Goal: Information Seeking & Learning: Learn about a topic

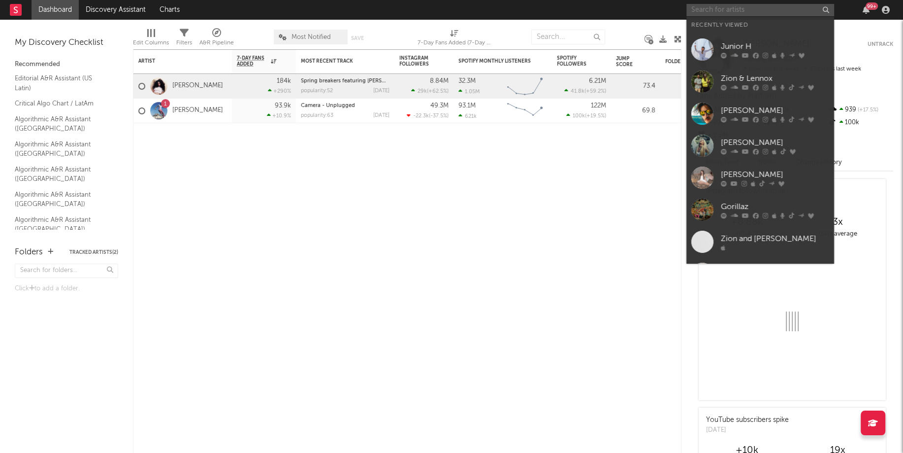
click at [734, 7] on input "text" at bounding box center [761, 10] width 148 height 12
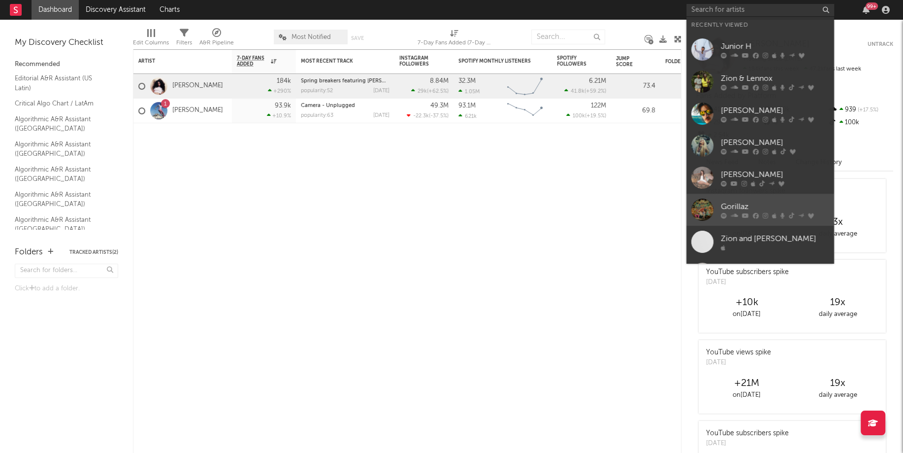
click at [708, 209] on div at bounding box center [703, 210] width 22 height 22
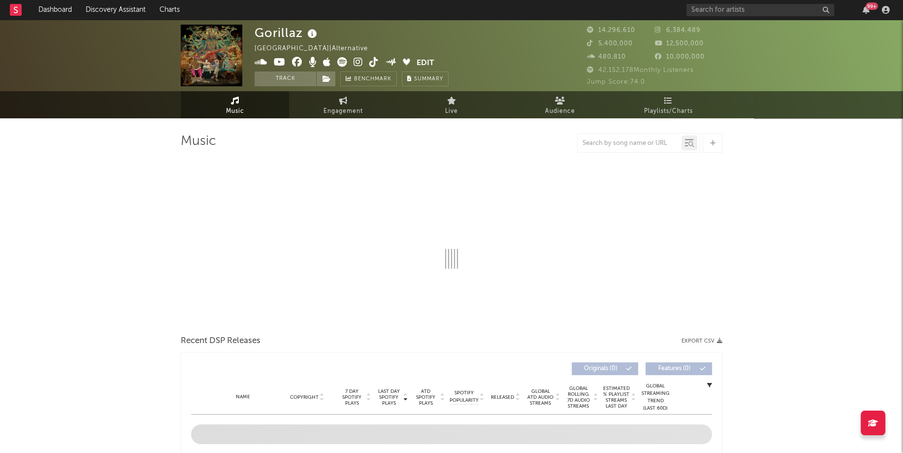
select select "6m"
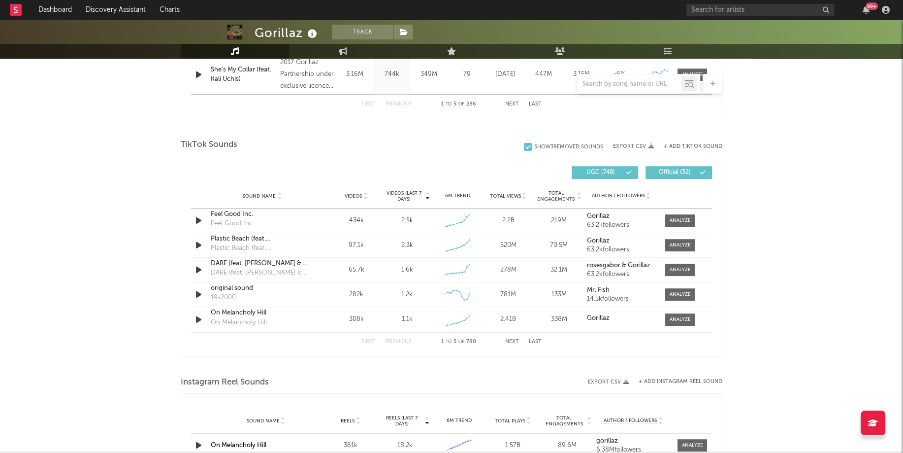
scroll to position [597, 0]
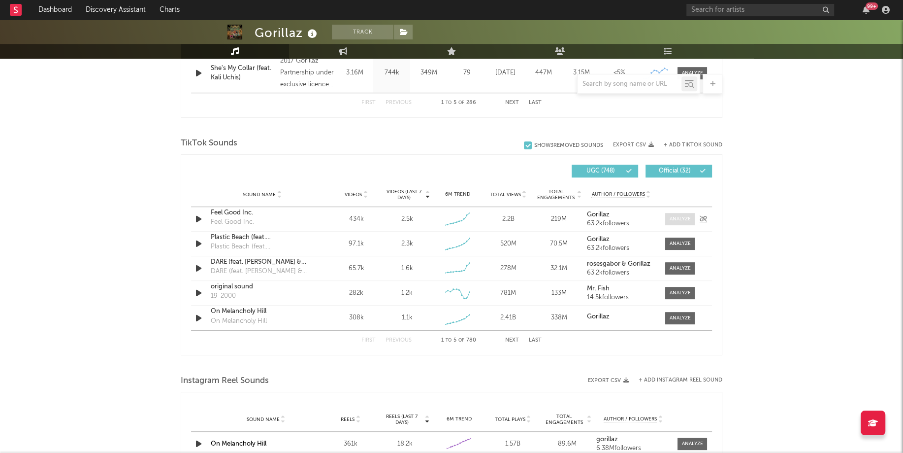
click at [685, 218] on div at bounding box center [680, 218] width 21 height 7
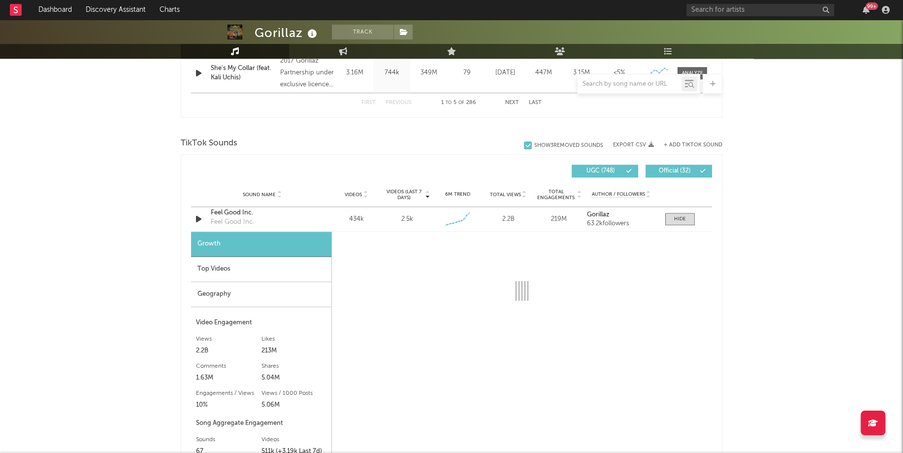
select select "6m"
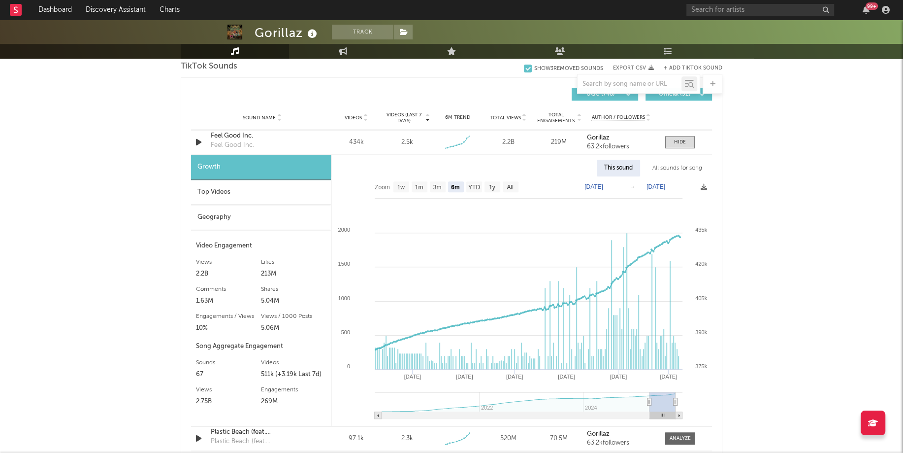
scroll to position [675, 0]
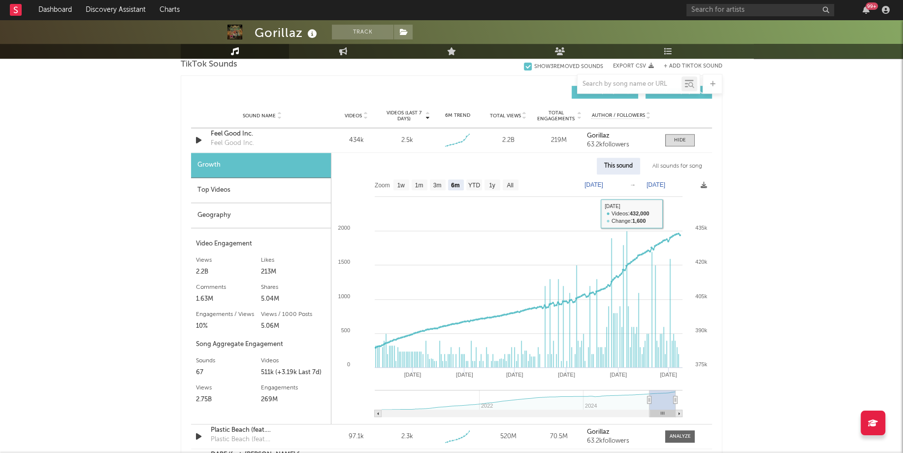
click at [671, 164] on div "All sounds for song" at bounding box center [677, 166] width 65 height 17
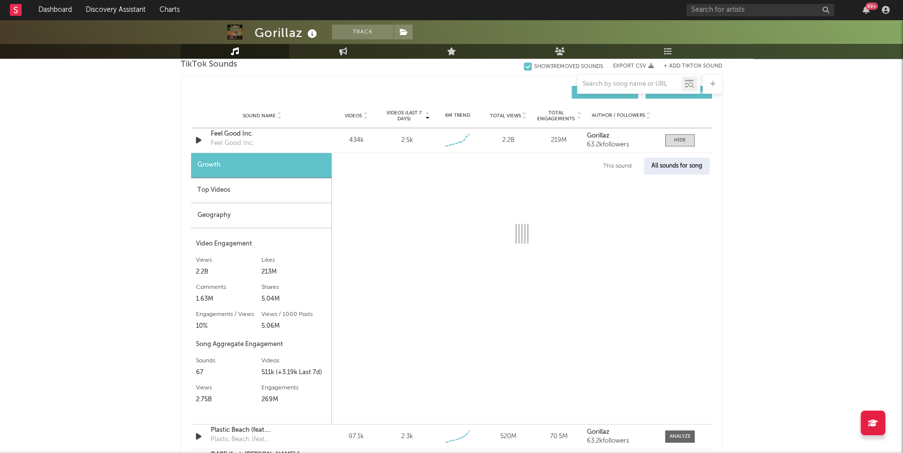
select select "1w"
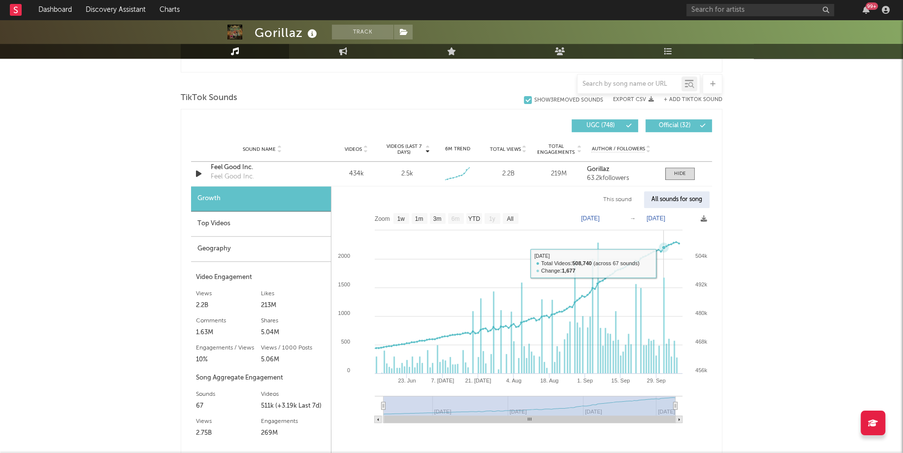
scroll to position [626, 0]
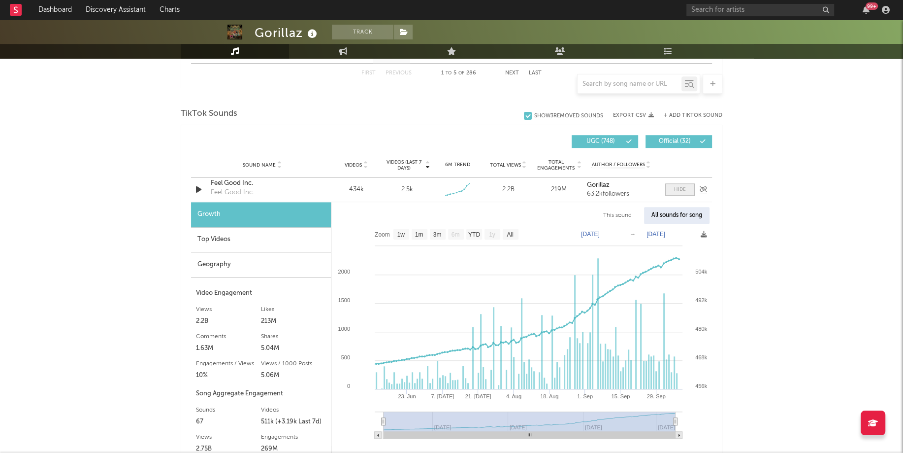
click at [679, 186] on div at bounding box center [680, 189] width 12 height 7
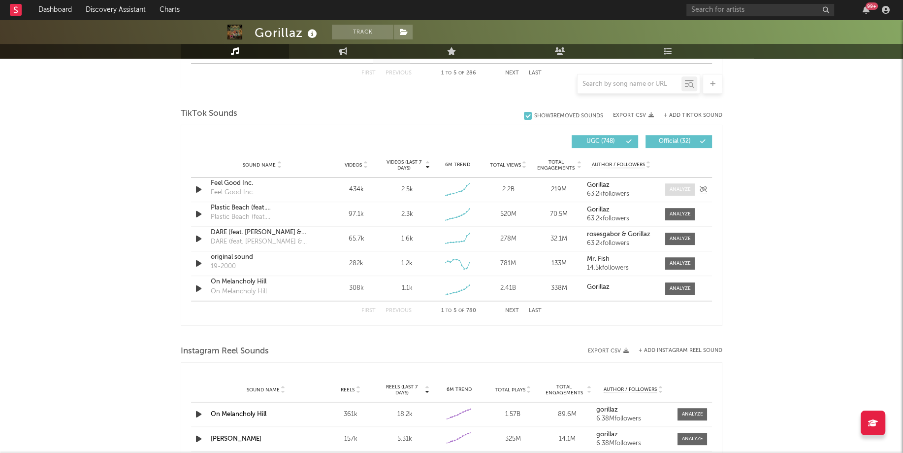
click at [682, 188] on div at bounding box center [680, 189] width 21 height 7
select select "6m"
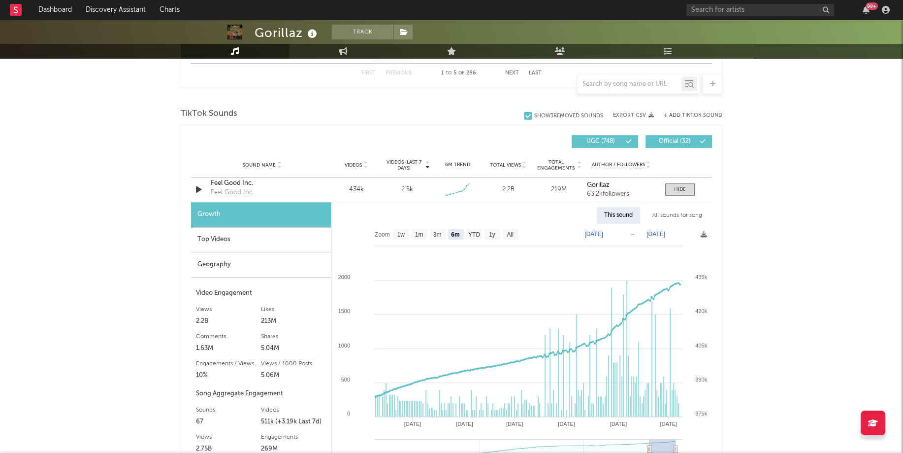
click at [691, 216] on div "All sounds for song" at bounding box center [677, 215] width 65 height 17
select select "1w"
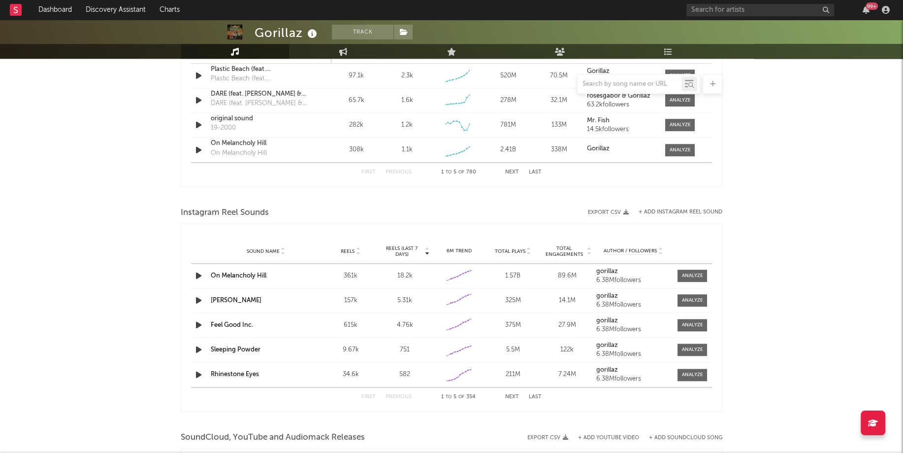
scroll to position [1042, 0]
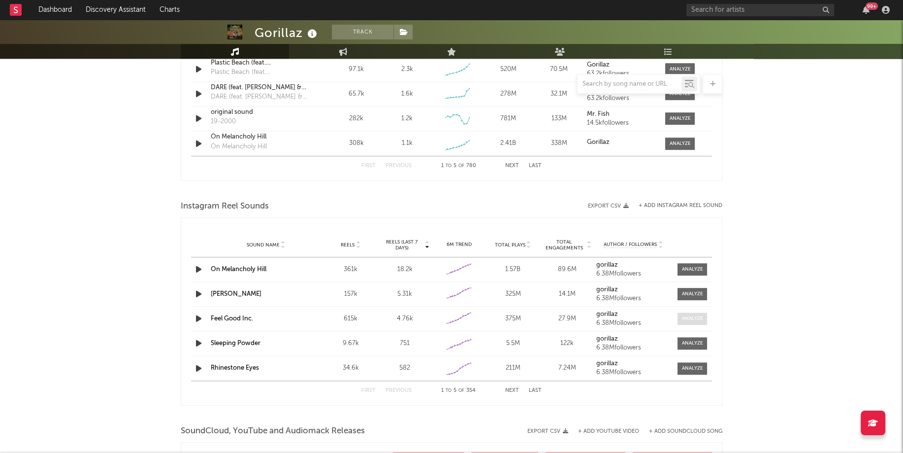
click at [684, 315] on div at bounding box center [692, 318] width 21 height 7
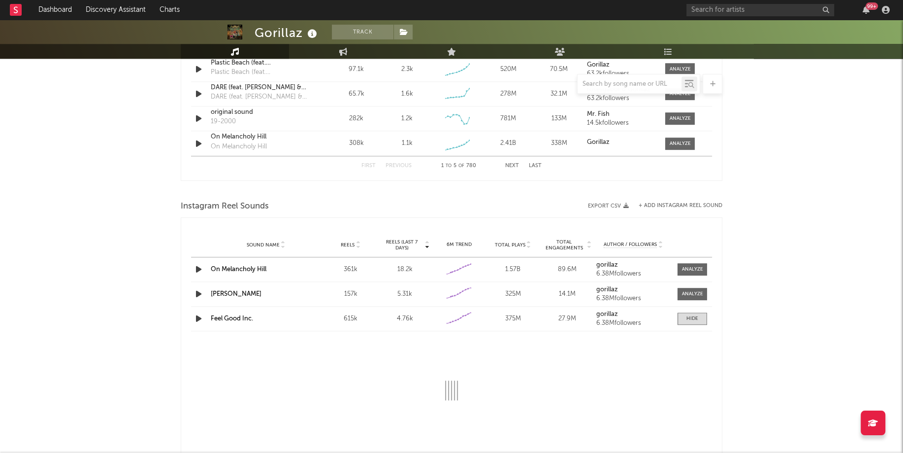
select select "6m"
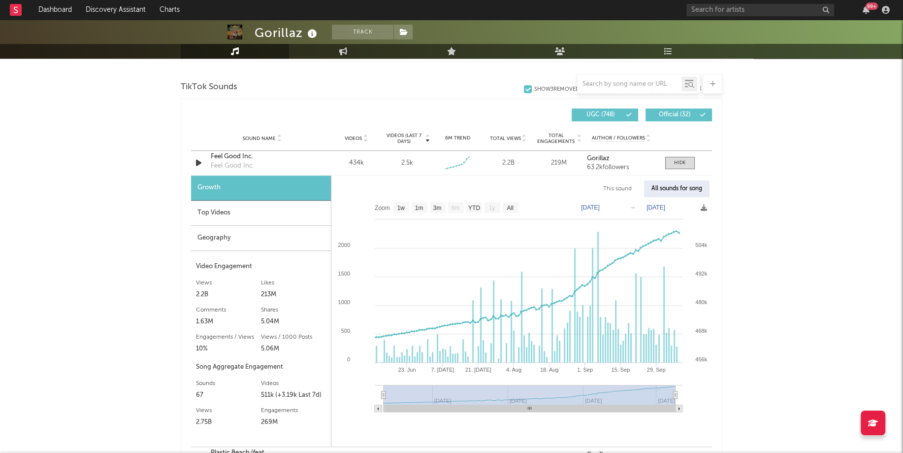
scroll to position [633, 0]
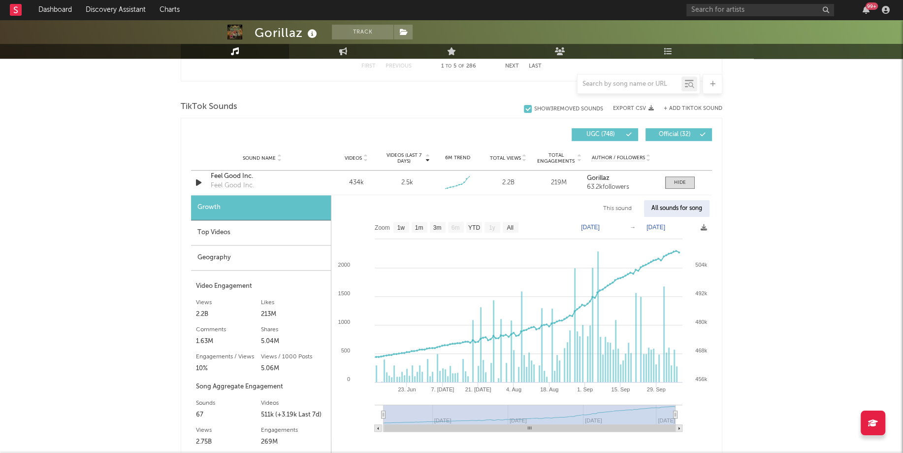
click at [217, 238] on div "Top Videos" at bounding box center [261, 232] width 140 height 25
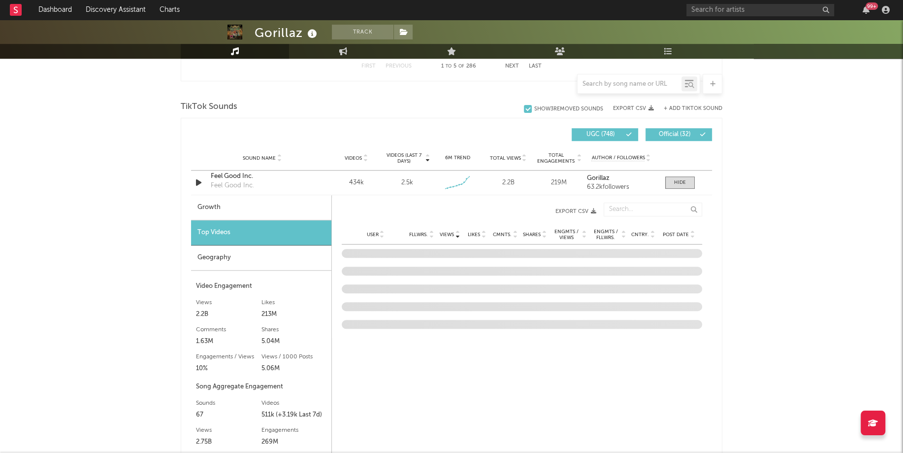
click at [215, 260] on div "Geography" at bounding box center [261, 257] width 140 height 25
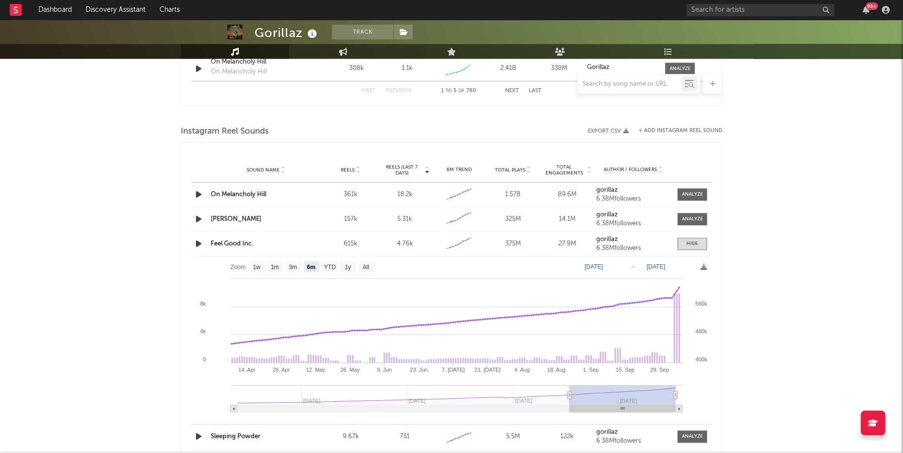
scroll to position [1157, 0]
